Goal: Find specific page/section: Find specific page/section

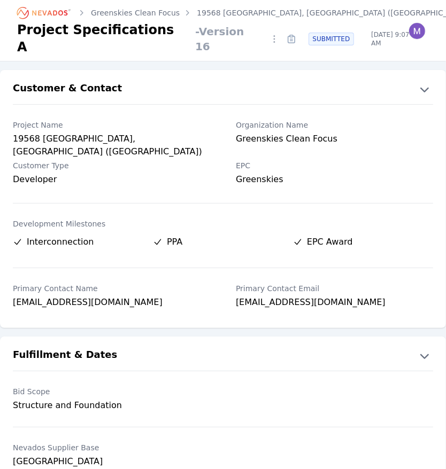
click at [58, 19] on icon "Breadcrumb" at bounding box center [44, 12] width 59 height 17
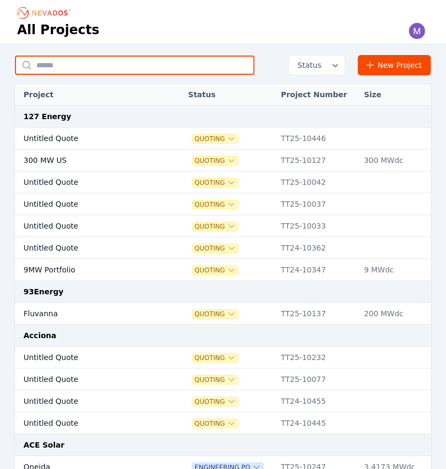
click at [96, 66] on input "text" at bounding box center [134, 65] width 239 height 19
type input "**********"
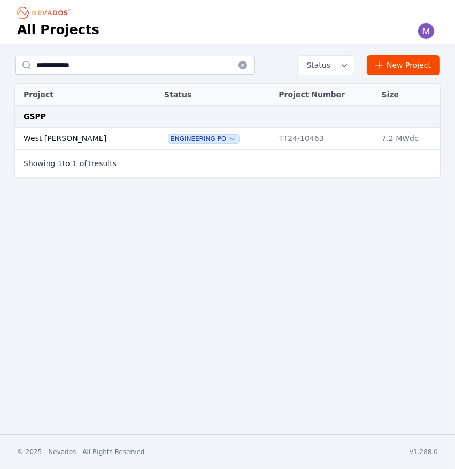
click at [53, 140] on td "West [PERSON_NAME]" at bounding box center [79, 139] width 129 height 22
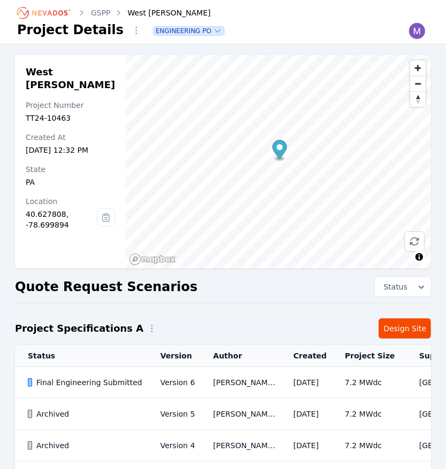
scroll to position [88, 0]
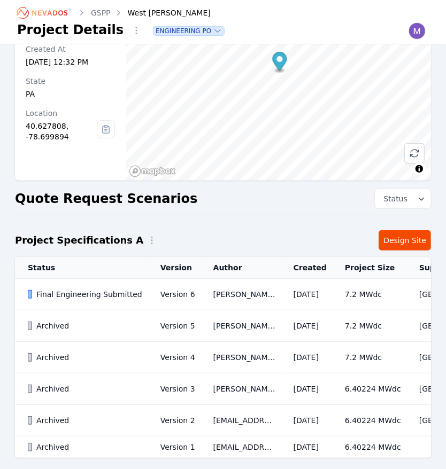
click at [82, 300] on div "Final Engineering Submitted" at bounding box center [85, 294] width 114 height 11
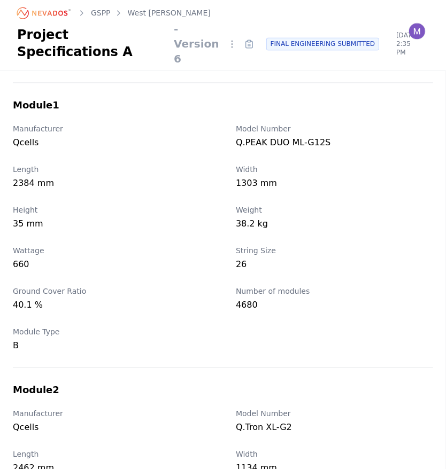
scroll to position [1174, 0]
